Goal: Task Accomplishment & Management: Manage account settings

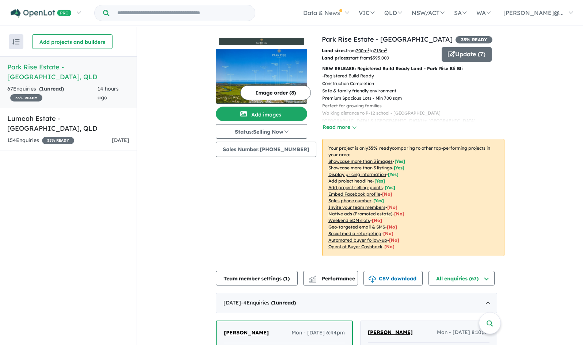
click at [79, 85] on div "67 Enquir ies ( 1 unread) 35 % READY" at bounding box center [52, 94] width 90 height 18
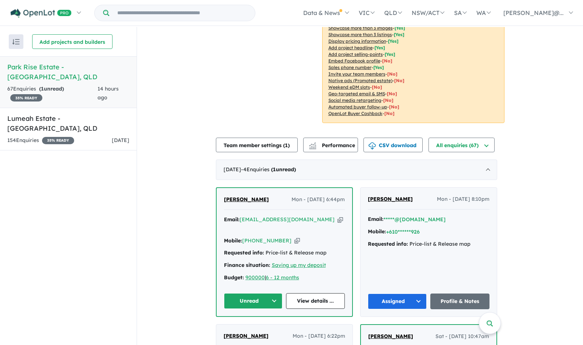
scroll to position [136, 0]
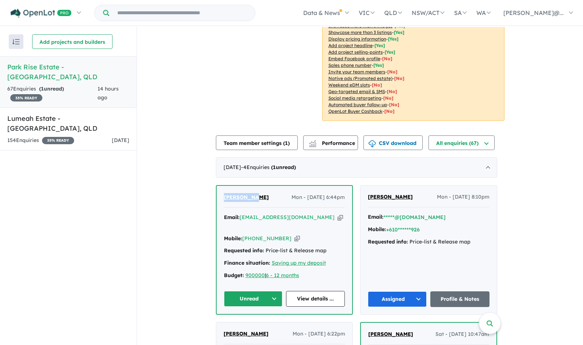
drag, startPoint x: 257, startPoint y: 197, endPoint x: 225, endPoint y: 196, distance: 31.8
click at [225, 196] on div "[PERSON_NAME] Mon - [DATE] 6:44pm Email: [EMAIL_ADDRESS][DOMAIN_NAME] Copied! M…" at bounding box center [285, 250] width 136 height 128
copy span "[PERSON_NAME]"
click at [295, 235] on icon "button" at bounding box center [297, 239] width 5 height 8
copy span "[PERSON_NAME]"
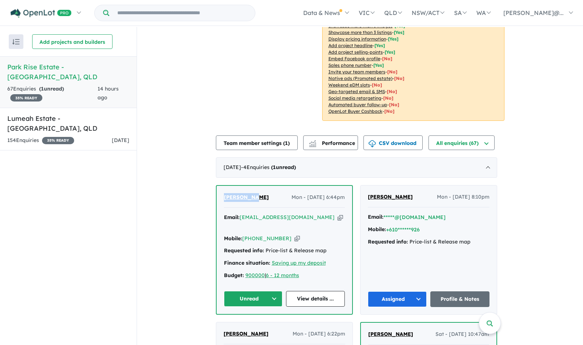
click at [338, 218] on icon "button" at bounding box center [340, 218] width 5 height 8
copy span "[PERSON_NAME]"
click at [274, 291] on button "Unread" at bounding box center [253, 299] width 59 height 16
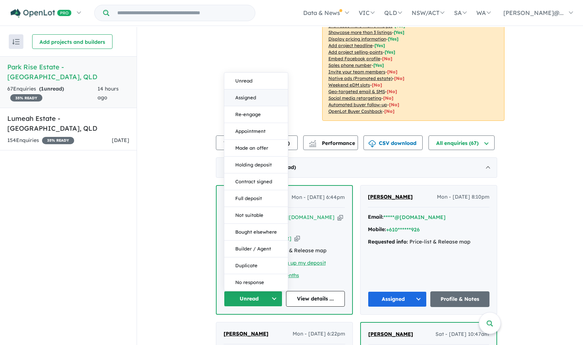
click at [255, 90] on button "Assigned" at bounding box center [256, 98] width 64 height 17
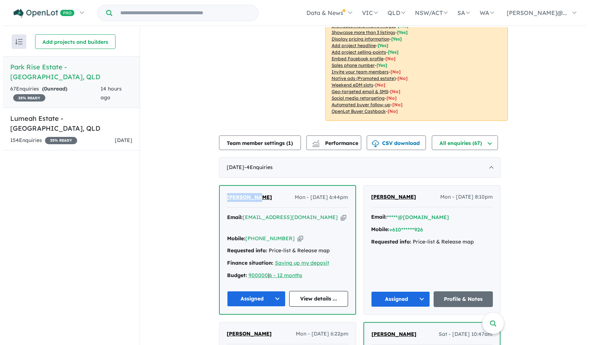
scroll to position [0, 0]
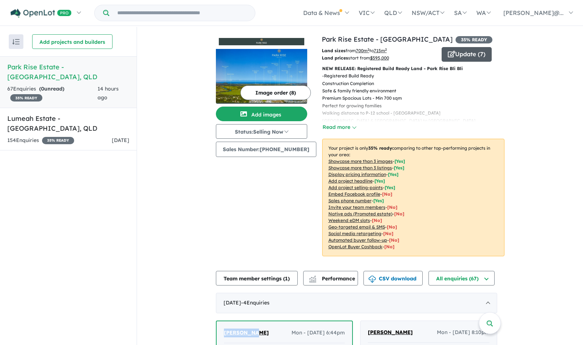
click at [455, 56] on button "Update ( 7 )" at bounding box center [467, 54] width 50 height 15
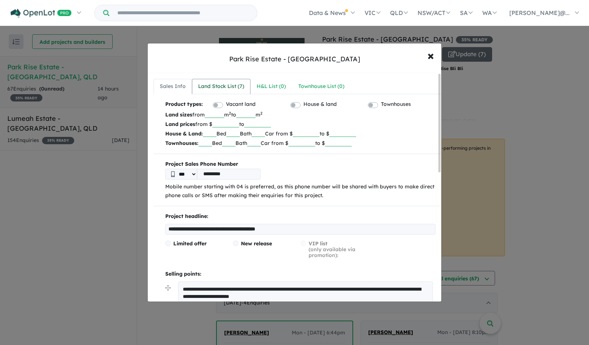
click at [230, 87] on div "Land Stock List ( 7 )" at bounding box center [221, 86] width 46 height 9
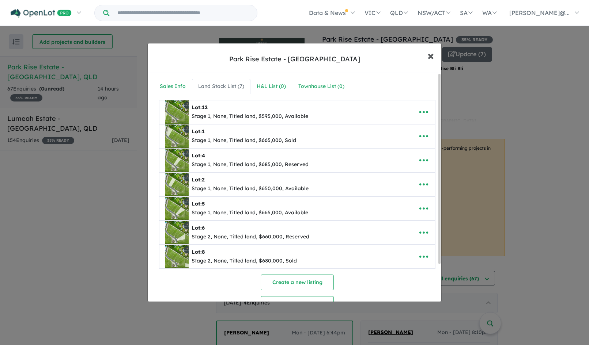
click at [431, 56] on span "×" at bounding box center [430, 56] width 7 height 16
